Goal: Browse casually

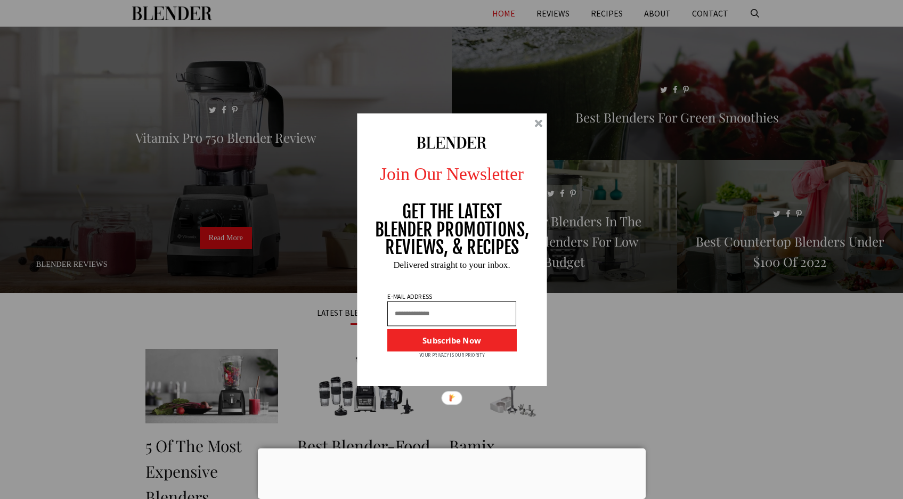
click at [541, 116] on div at bounding box center [452, 250] width 190 height 273
click at [540, 118] on div at bounding box center [452, 250] width 190 height 273
click at [539, 121] on div at bounding box center [539, 123] width 8 height 8
